Goal: Check status: Check status

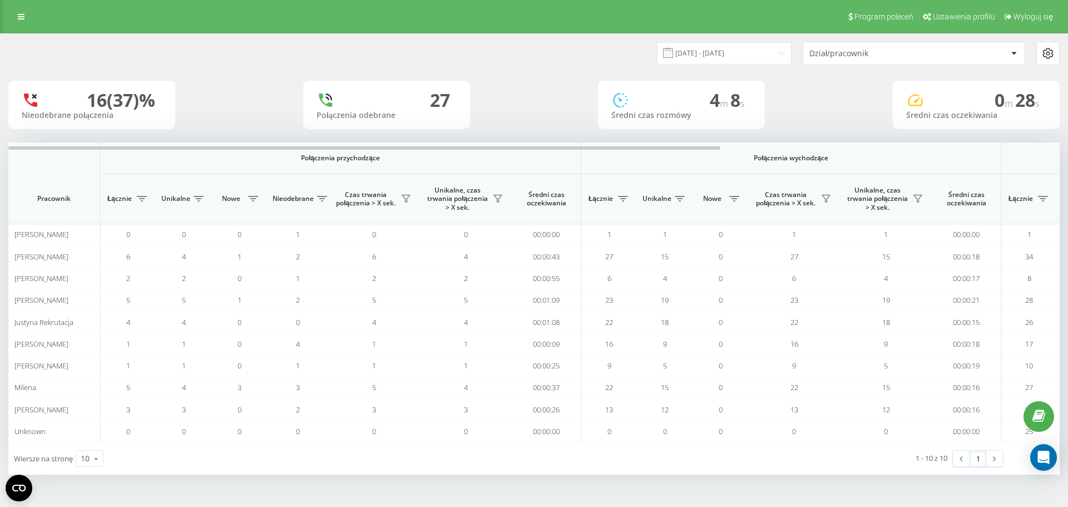
click at [568, 67] on div "19.09.2025 - 19.09.2025 Dział/pracownik" at bounding box center [534, 53] width 1067 height 39
click at [738, 53] on input "[DATE] - [DATE]" at bounding box center [724, 53] width 135 height 22
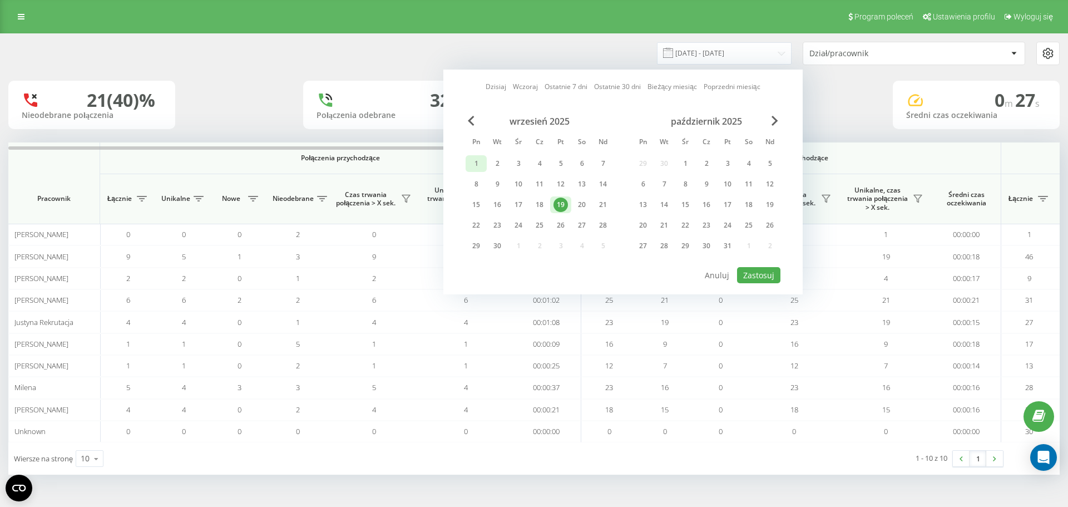
click at [474, 161] on div "1" at bounding box center [476, 163] width 14 height 14
click at [567, 207] on div "19" at bounding box center [560, 204] width 14 height 14
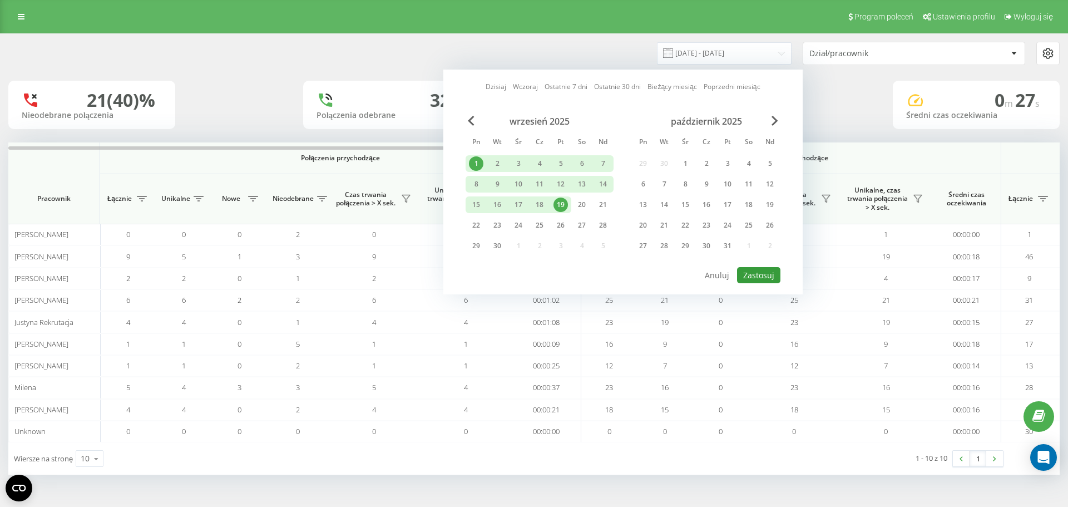
click at [770, 276] on button "Zastosuj" at bounding box center [758, 275] width 43 height 16
type input "[DATE] - [DATE]"
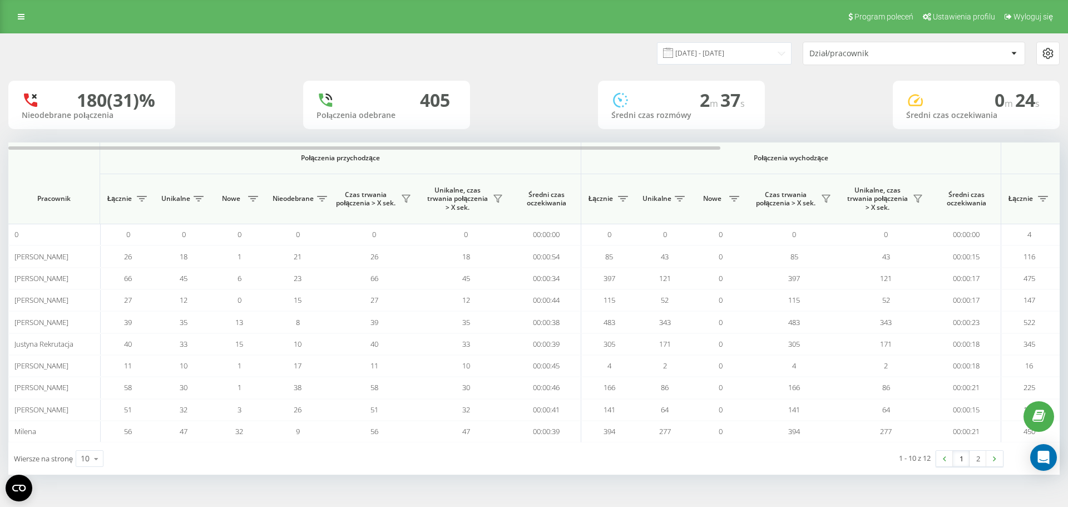
click at [768, 12] on div "Program poleceń Ustawienia profilu Wyloguj się" at bounding box center [534, 16] width 1068 height 33
click at [535, 67] on div "[DATE] - [DATE] Dział/pracownik" at bounding box center [534, 53] width 1067 height 39
